Goal: Task Accomplishment & Management: Complete application form

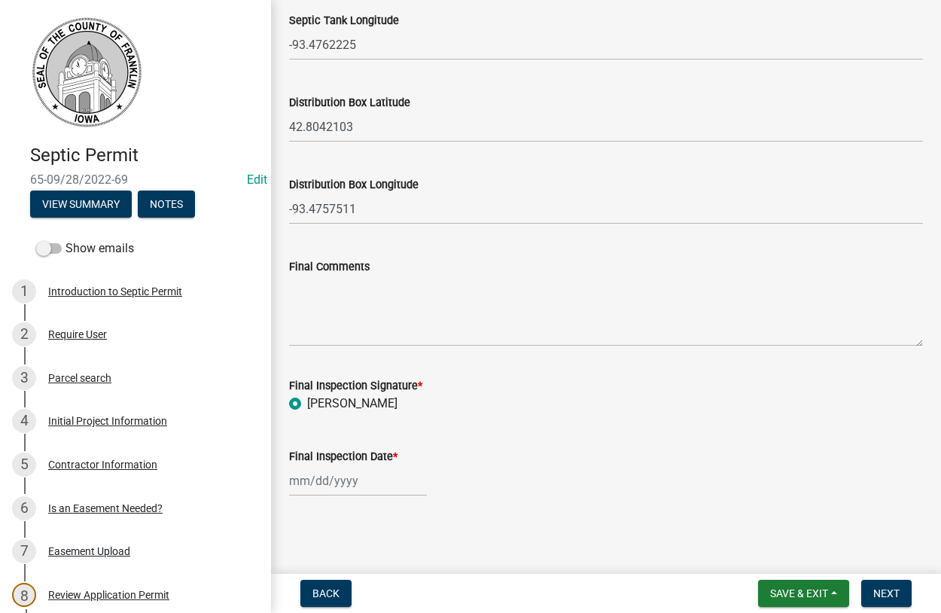
scroll to position [263, 0]
select select "9"
select select "2025"
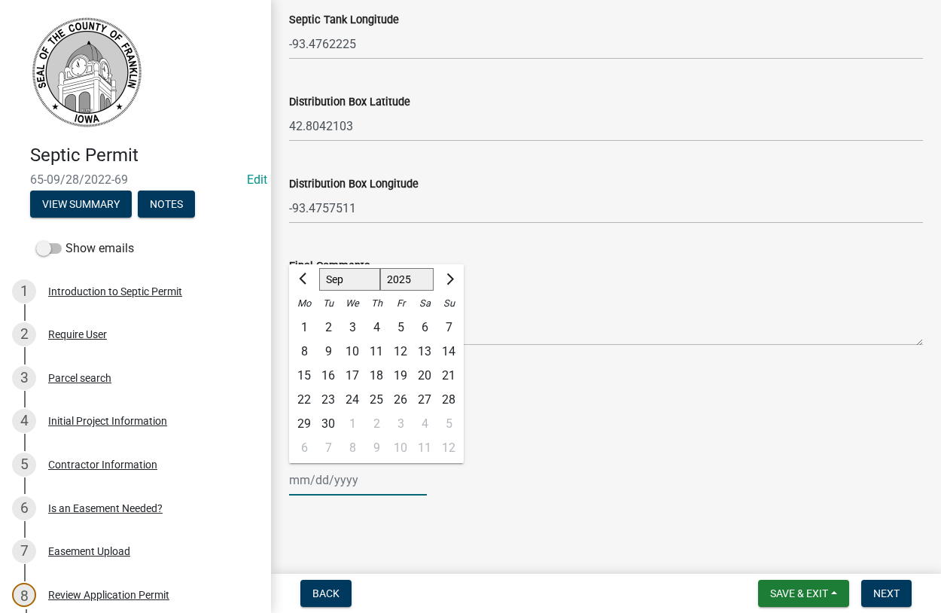
click at [311, 486] on input "Final Inspection Date *" at bounding box center [358, 479] width 138 height 31
click at [303, 280] on span "Previous month" at bounding box center [304, 278] width 11 height 11
select select "7"
click at [407, 372] on div "18" at bounding box center [400, 376] width 24 height 24
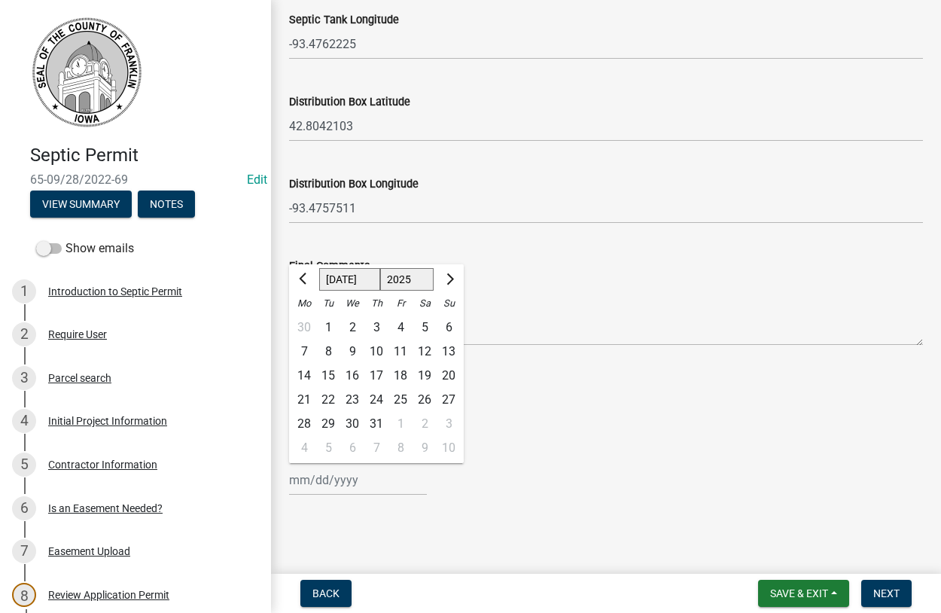
type input "[DATE]"
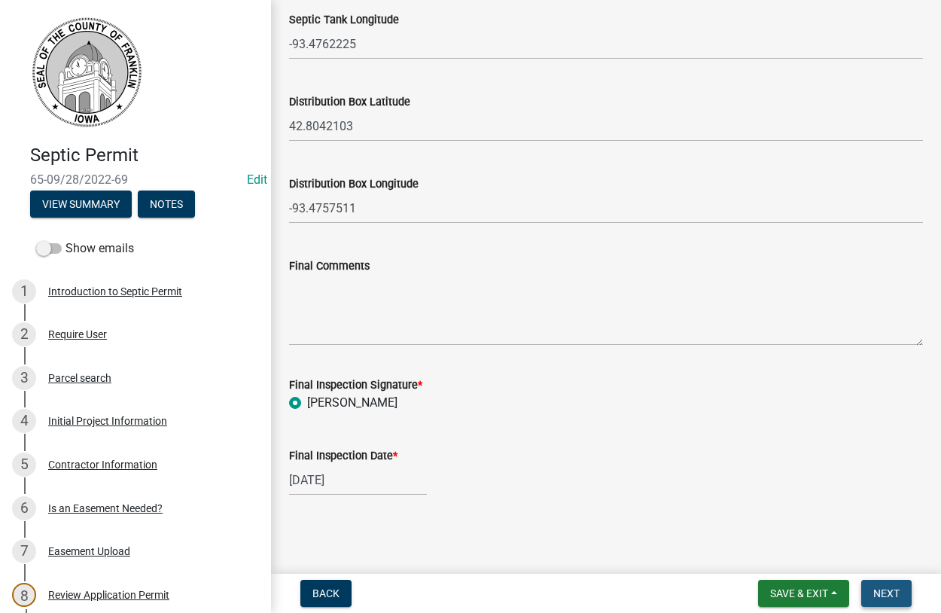
drag, startPoint x: 866, startPoint y: 595, endPoint x: 809, endPoint y: 573, distance: 61.2
click at [865, 593] on button "Next" at bounding box center [886, 593] width 50 height 27
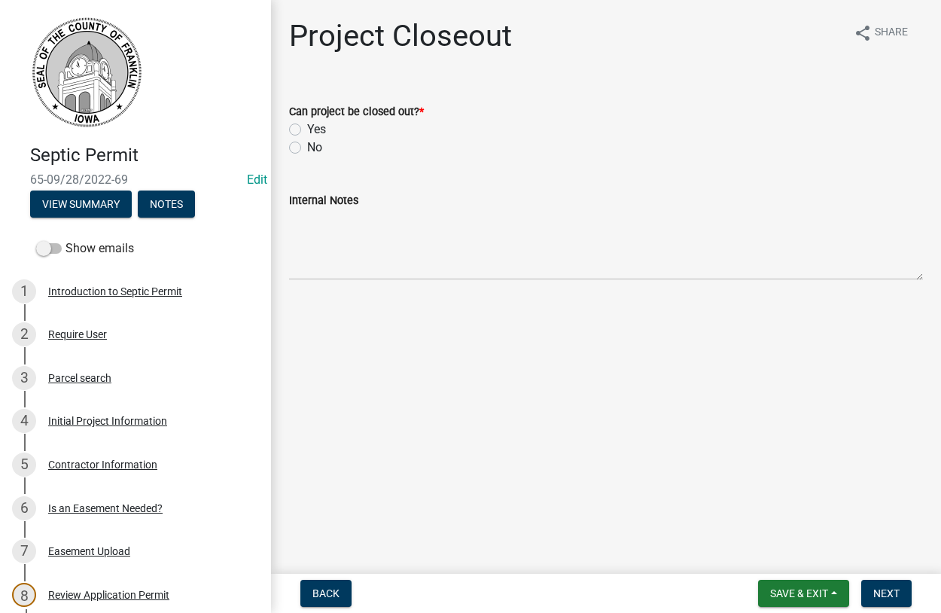
click at [307, 126] on label "Yes" at bounding box center [316, 129] width 19 height 18
click at [307, 126] on input "Yes" at bounding box center [312, 125] width 10 height 10
radio input "true"
click at [889, 589] on span "Next" at bounding box center [886, 593] width 26 height 12
